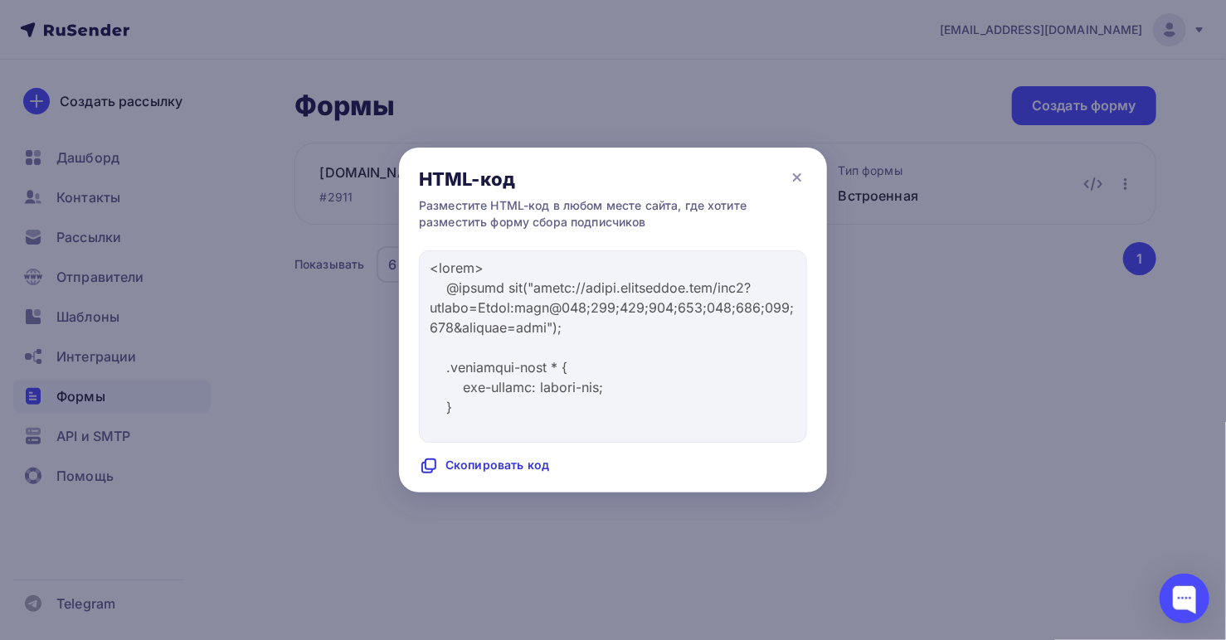
click at [533, 68] on div at bounding box center [613, 320] width 1226 height 640
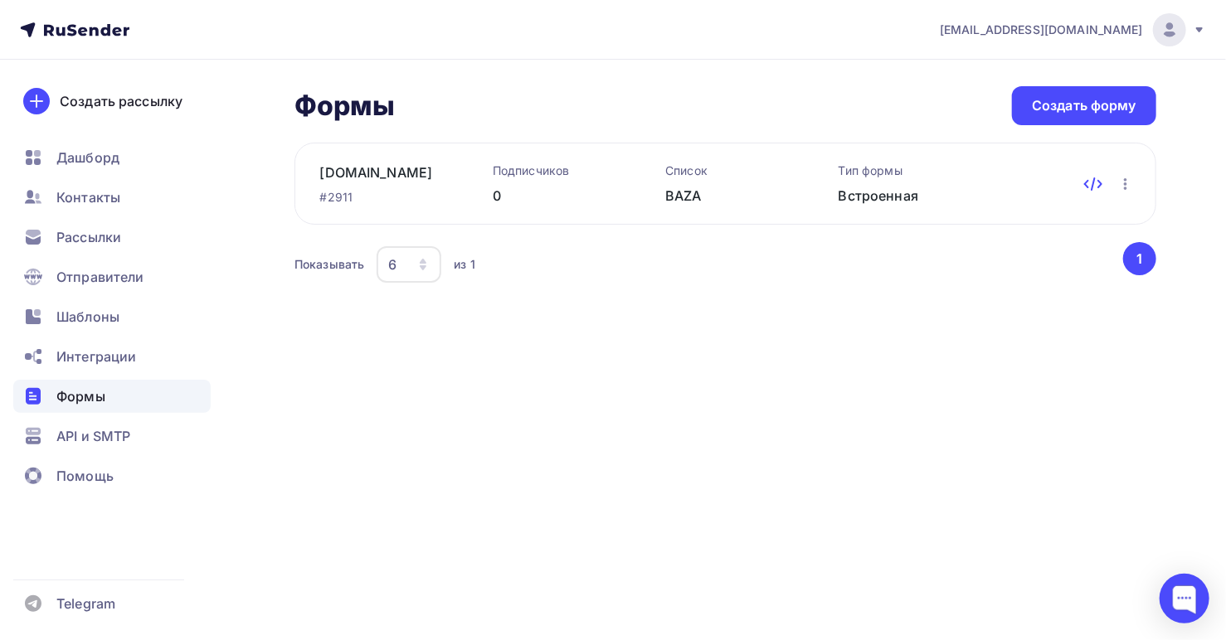
click at [1091, 183] on icon at bounding box center [1093, 184] width 20 height 20
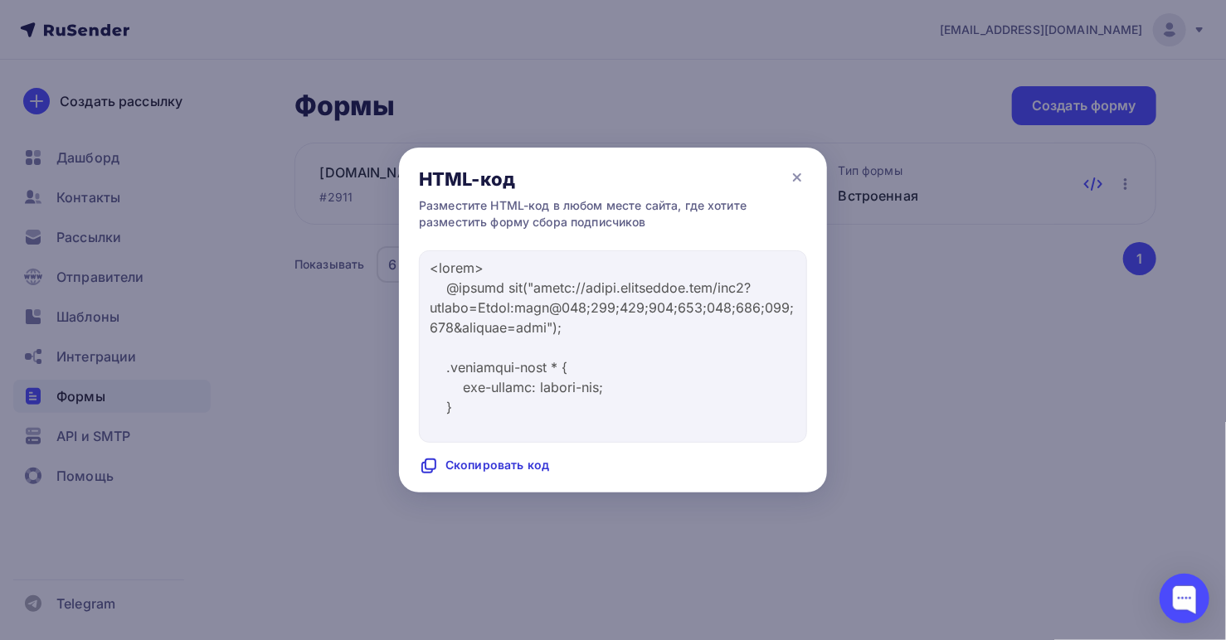
click at [1094, 183] on div at bounding box center [613, 320] width 1226 height 640
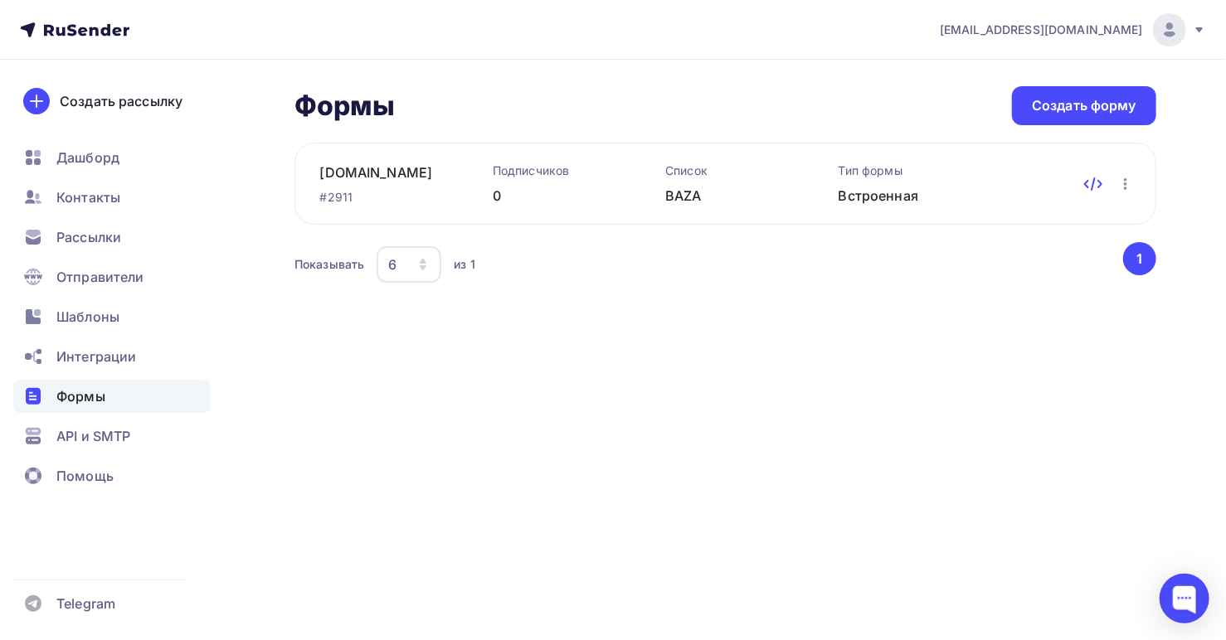
click at [1094, 183] on icon at bounding box center [1093, 184] width 2 height 12
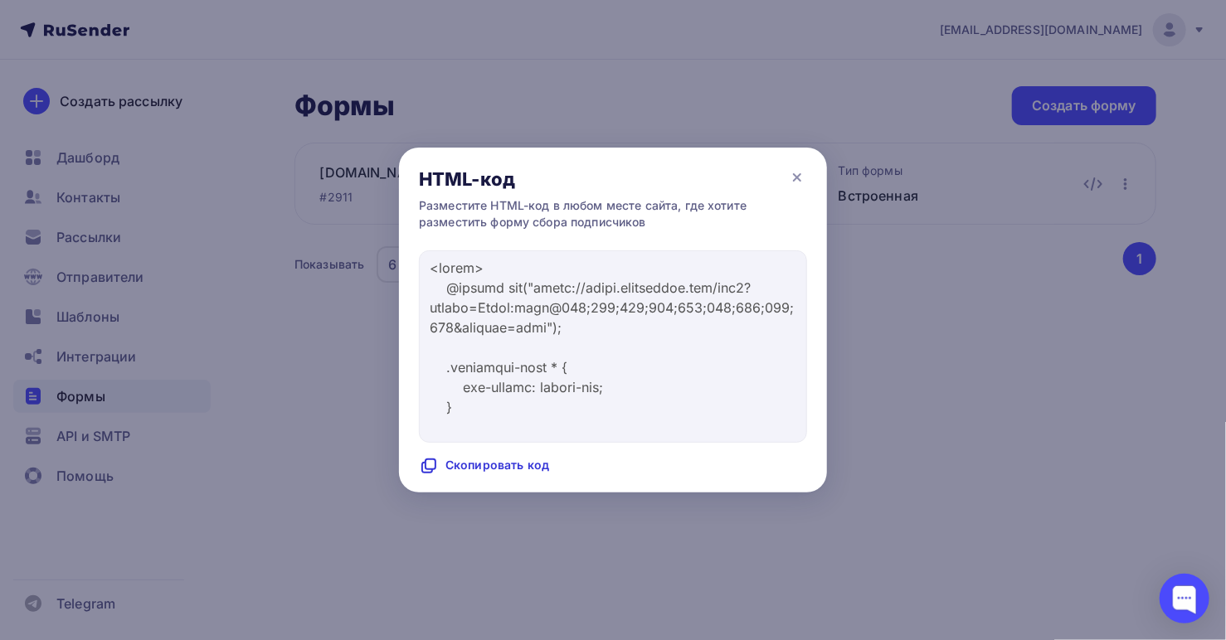
click at [431, 464] on icon at bounding box center [429, 466] width 20 height 20
click at [800, 177] on icon at bounding box center [797, 178] width 20 height 20
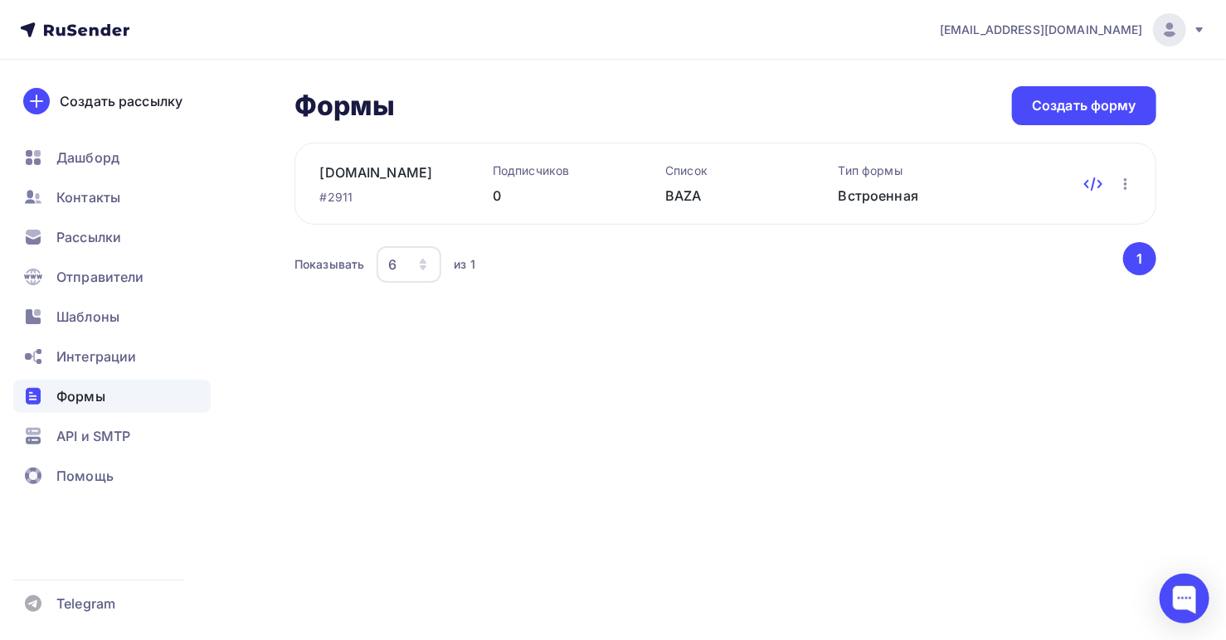
click at [1091, 185] on icon at bounding box center [1093, 184] width 20 height 20
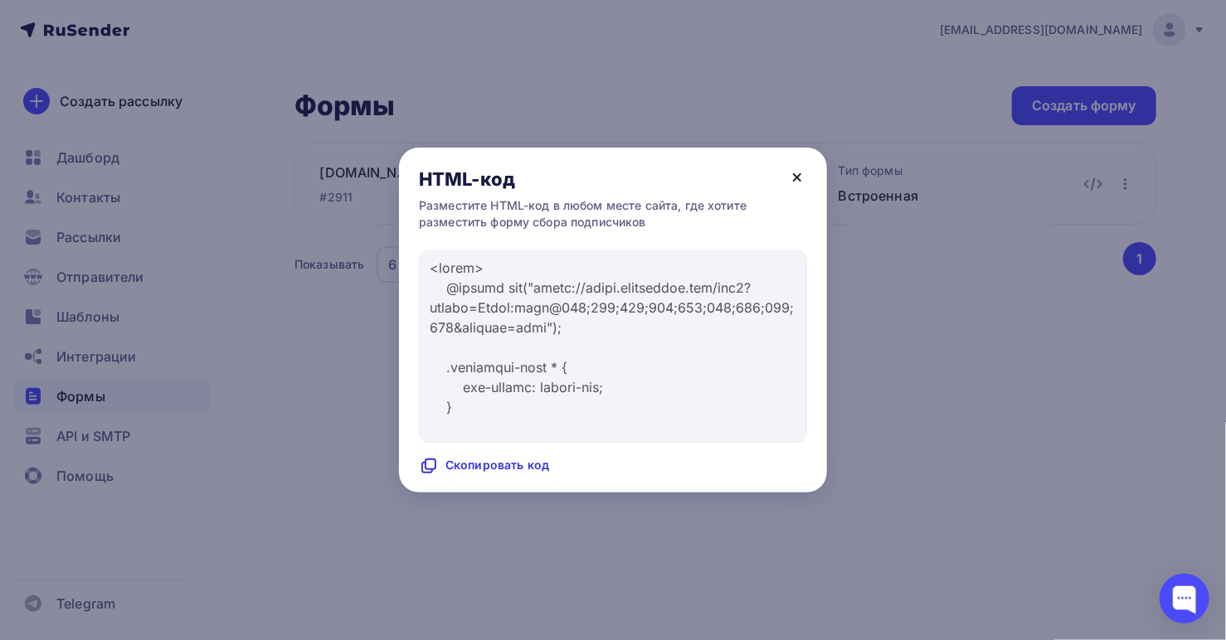
click at [799, 177] on icon at bounding box center [797, 178] width 20 height 20
